Goal: Task Accomplishment & Management: Complete application form

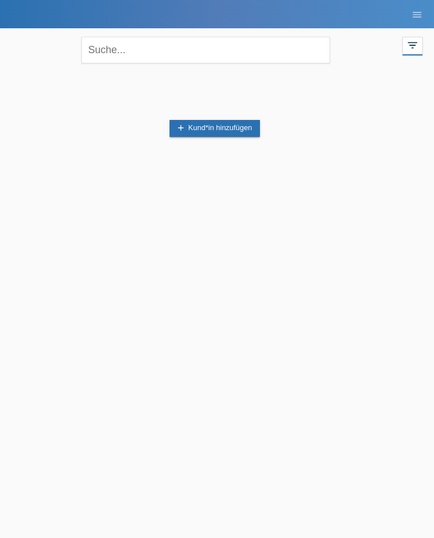
click at [190, 126] on link "add Kund*in hinzufügen" at bounding box center [215, 128] width 91 height 17
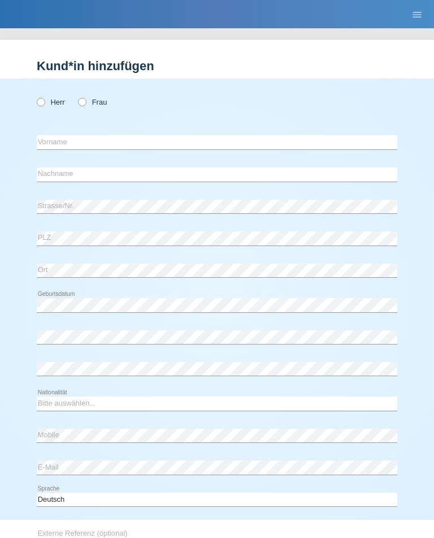
click at [93, 100] on label "Frau" at bounding box center [92, 102] width 29 height 8
click at [85, 100] on input "Frau" at bounding box center [81, 101] width 7 height 7
radio input "true"
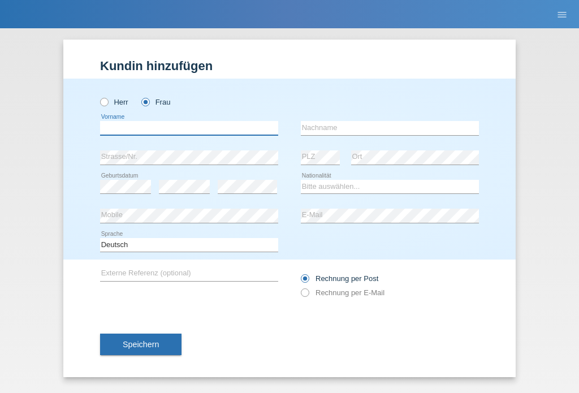
click at [248, 123] on input "text" at bounding box center [189, 128] width 178 height 14
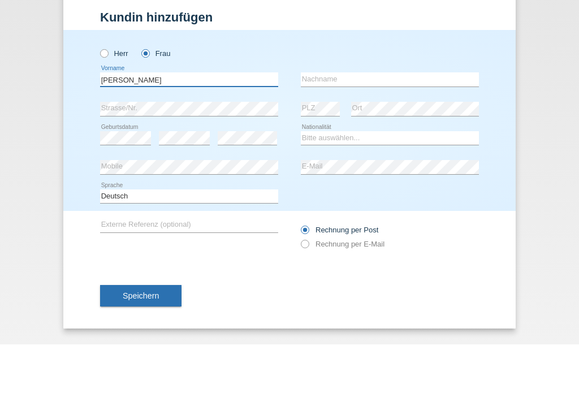
type input "[PERSON_NAME]"
click at [416, 121] on input "text" at bounding box center [390, 128] width 178 height 14
type input "[PERSON_NAME]"
click at [322, 143] on div "error PLZ" at bounding box center [320, 157] width 39 height 29
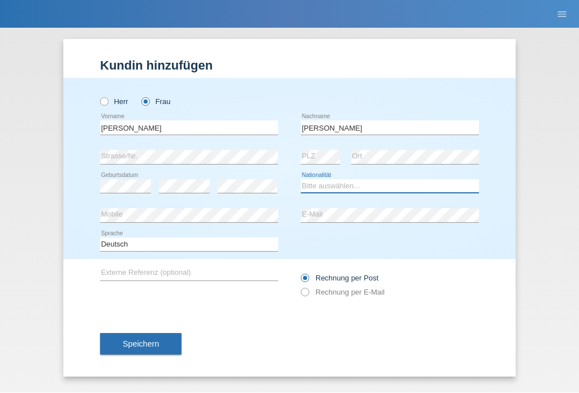
click at [407, 182] on select "Bitte auswählen... Schweiz Deutschland Liechtenstein Österreich ------------ Af…" at bounding box center [390, 187] width 178 height 14
select select "CH"
click at [218, 205] on div "error Mobile" at bounding box center [189, 215] width 178 height 29
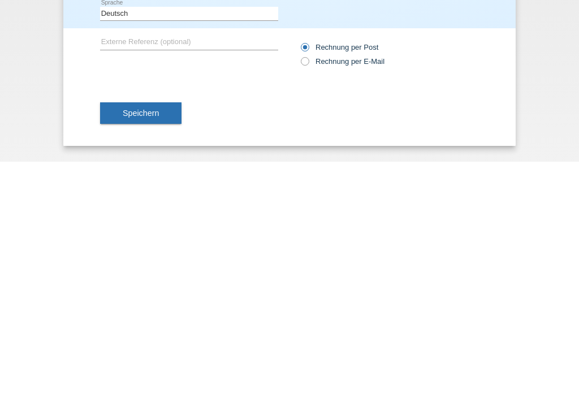
scroll to position [1, 0]
click at [157, 340] on span "Speichern" at bounding box center [141, 344] width 36 height 9
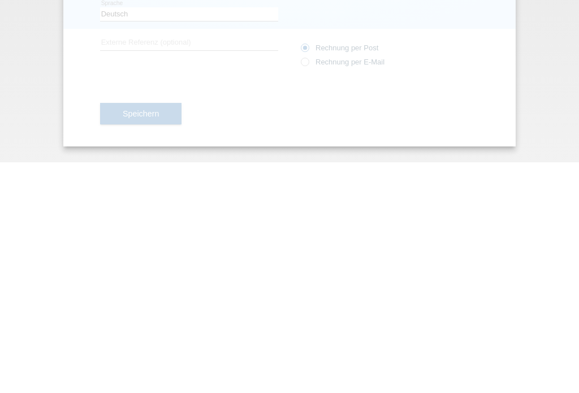
scroll to position [0, 0]
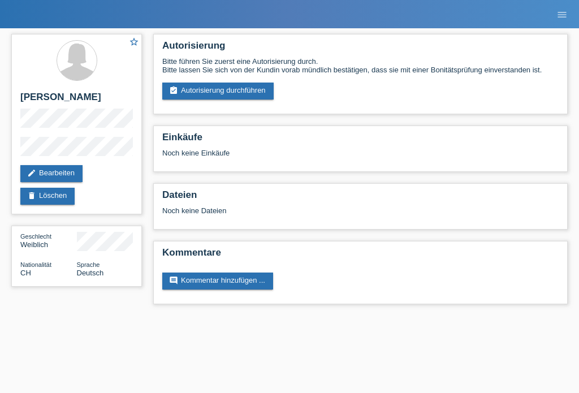
click at [264, 94] on link "assignment_turned_in Autorisierung durchführen" at bounding box center [217, 91] width 111 height 17
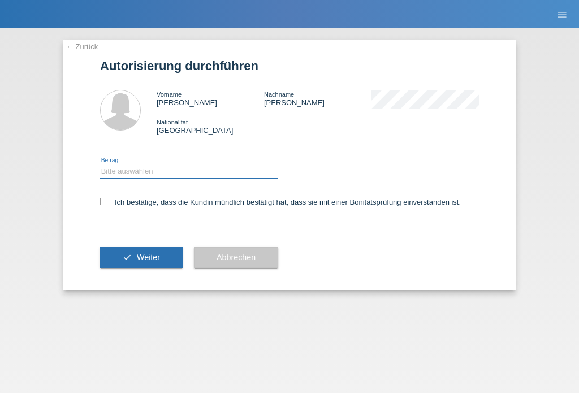
click at [253, 170] on select "Bitte auswählen CHF 1.00 - CHF 499.00 CHF 500.00 - CHF 1'999.00 CHF 2'000.00 - …" at bounding box center [189, 172] width 178 height 14
select select "2"
click at [110, 206] on label "Ich bestätige, dass die Kundin mündlich bestätigt hat, dass sie mit einer Bonit…" at bounding box center [280, 202] width 361 height 8
click at [107, 205] on input "Ich bestätige, dass die Kundin mündlich bestätigt hat, dass sie mit einer Bonit…" at bounding box center [103, 201] width 7 height 7
checkbox input "true"
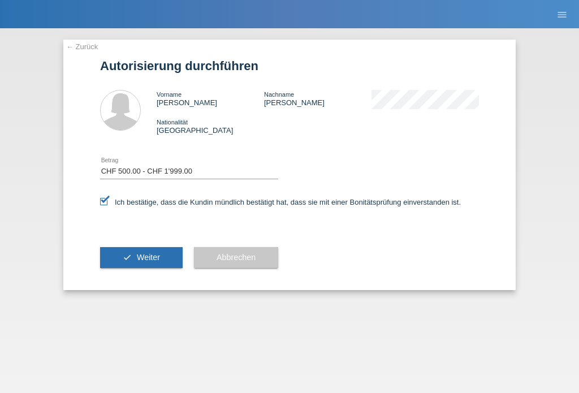
click at [160, 262] on span "Weiter" at bounding box center [148, 257] width 23 height 9
